Goal: Ask a question

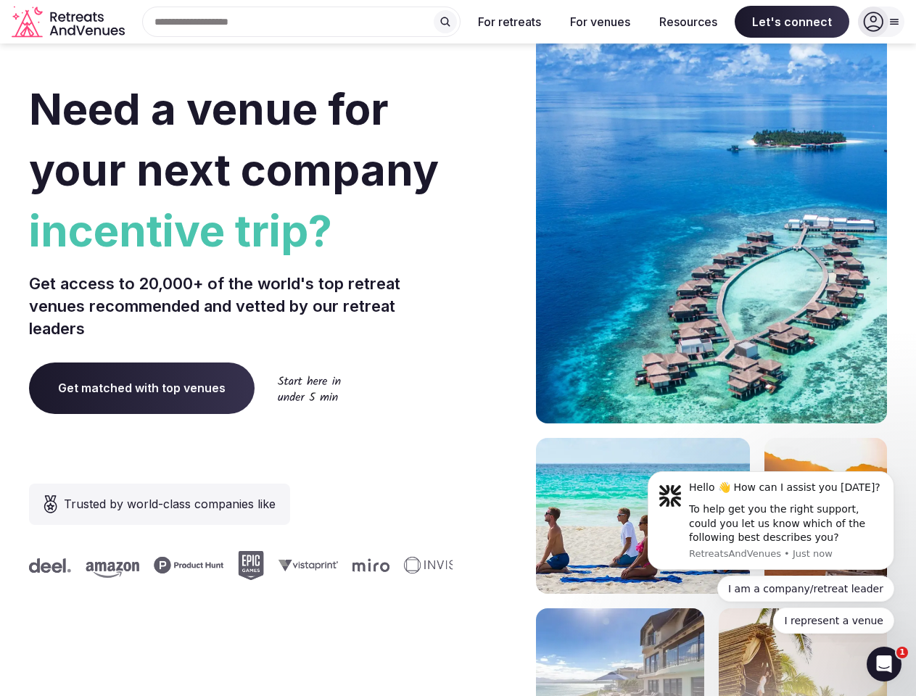
click at [457, 348] on div "Need a venue for your next company incentive trip? Get access to 20,000+ of the…" at bounding box center [458, 434] width 858 height 874
click at [302, 22] on div "Search Popular Destinations [GEOGRAPHIC_DATA], [GEOGRAPHIC_DATA] [GEOGRAPHIC_DA…" at bounding box center [295, 22] width 330 height 30
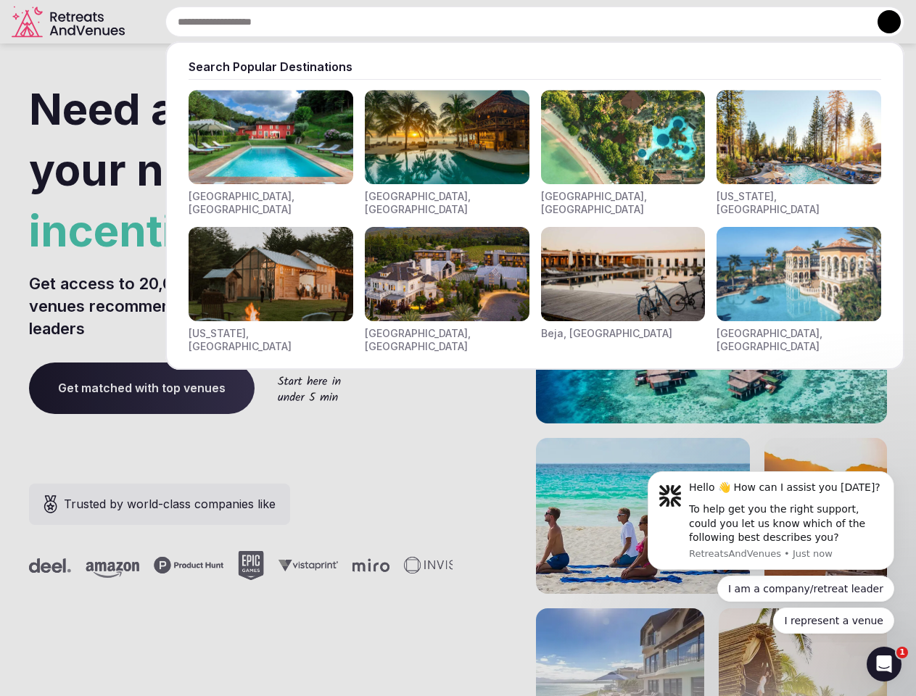
click at [445, 22] on input "text" at bounding box center [534, 22] width 739 height 30
click at [510, 22] on input "text" at bounding box center [534, 22] width 739 height 30
click at [600, 22] on input "text" at bounding box center [534, 22] width 739 height 30
click at [688, 22] on input "text" at bounding box center [534, 22] width 739 height 30
click at [792, 22] on input "text" at bounding box center [534, 22] width 739 height 30
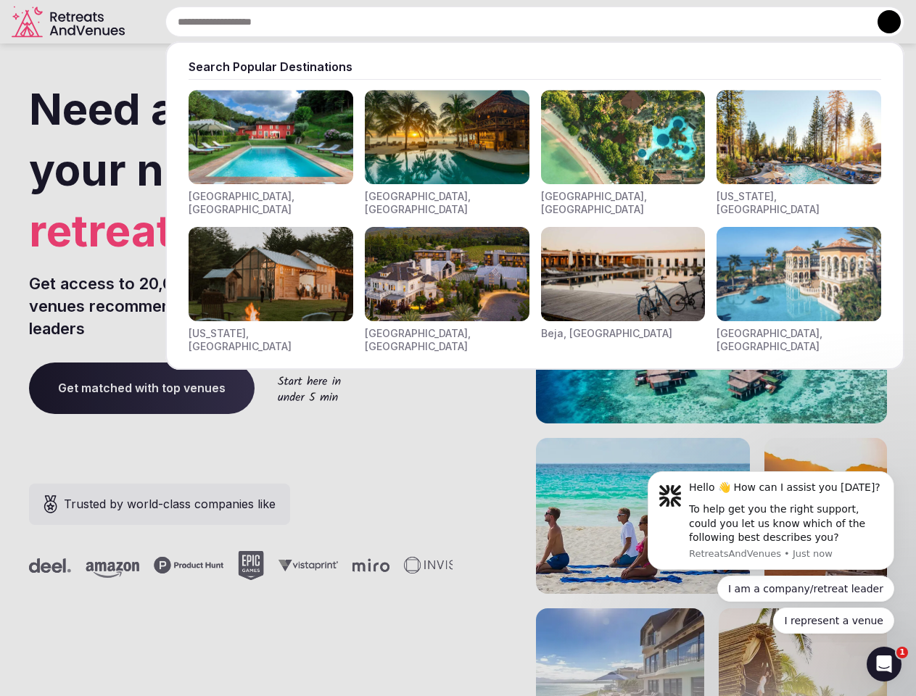
click at [881, 22] on button at bounding box center [888, 21] width 23 height 23
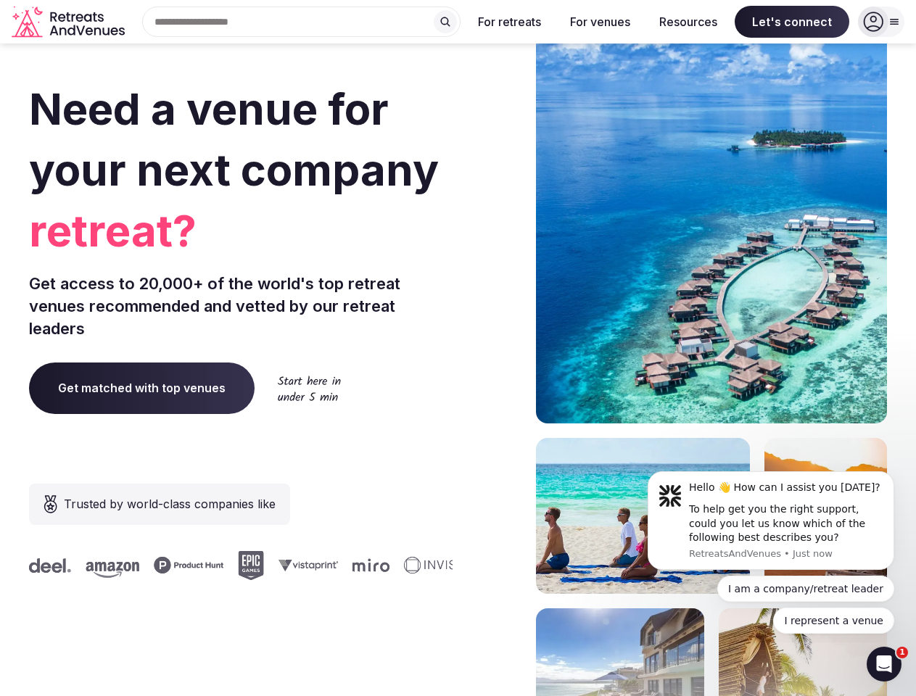
click at [771, 521] on div "To help get you the right support, could you let us know which of the following…" at bounding box center [786, 523] width 194 height 43
